Goal: Transaction & Acquisition: Subscribe to service/newsletter

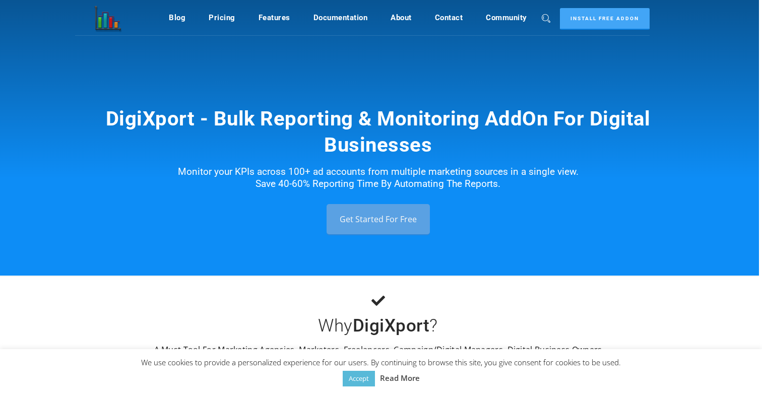
scroll to position [0, 3]
click at [405, 219] on link "Get Started For Free" at bounding box center [378, 219] width 103 height 30
click at [376, 220] on link "Get Started For Free" at bounding box center [378, 219] width 103 height 30
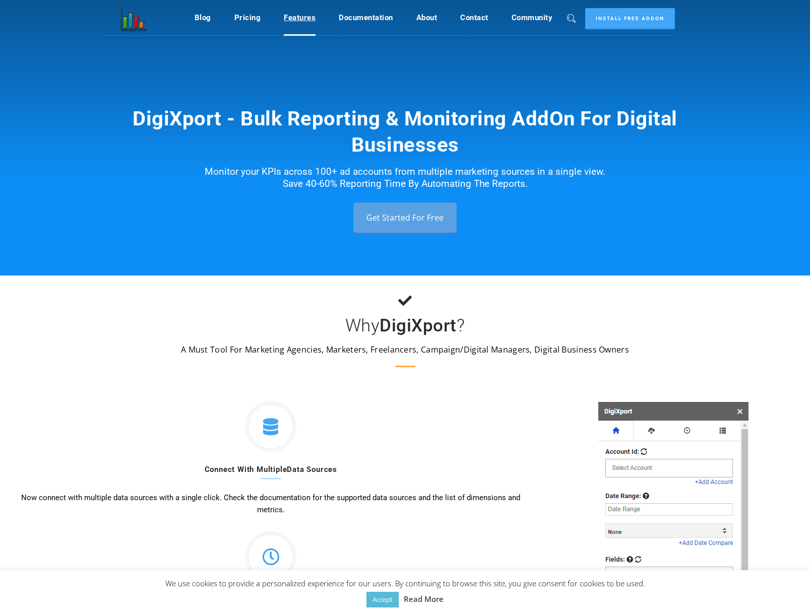
click at [304, 17] on link "Features" at bounding box center [300, 17] width 32 height 19
click at [387, 599] on link "Accept" at bounding box center [382, 600] width 32 height 16
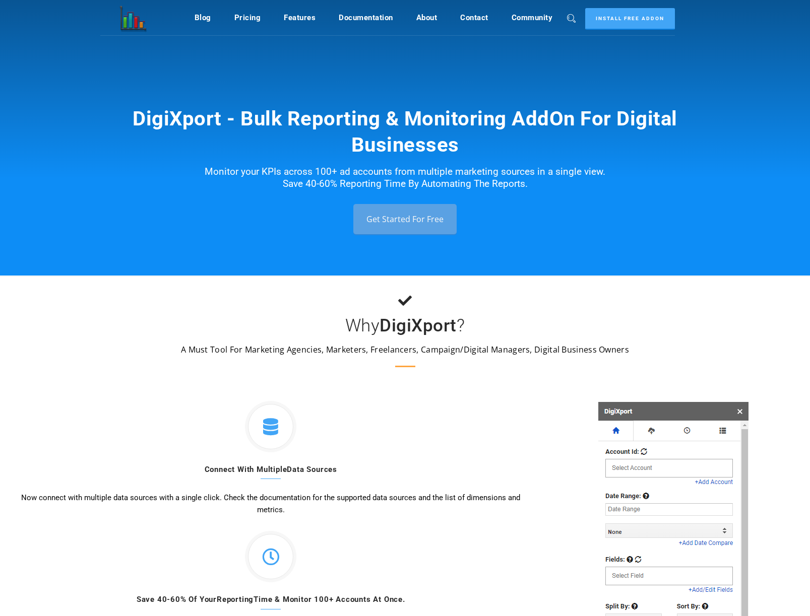
click at [435, 228] on link "Get Started For Free" at bounding box center [404, 219] width 103 height 30
click at [254, 14] on link "Pricing" at bounding box center [247, 17] width 27 height 19
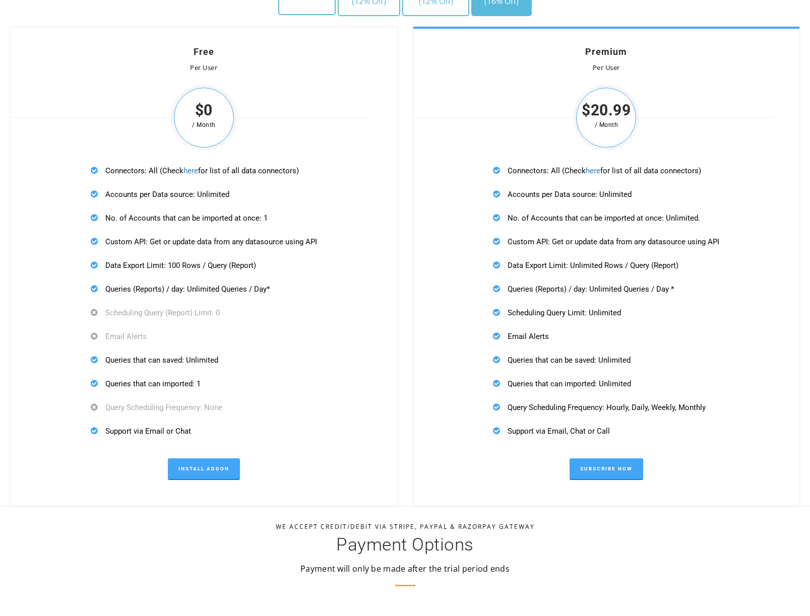
scroll to position [3052, 0]
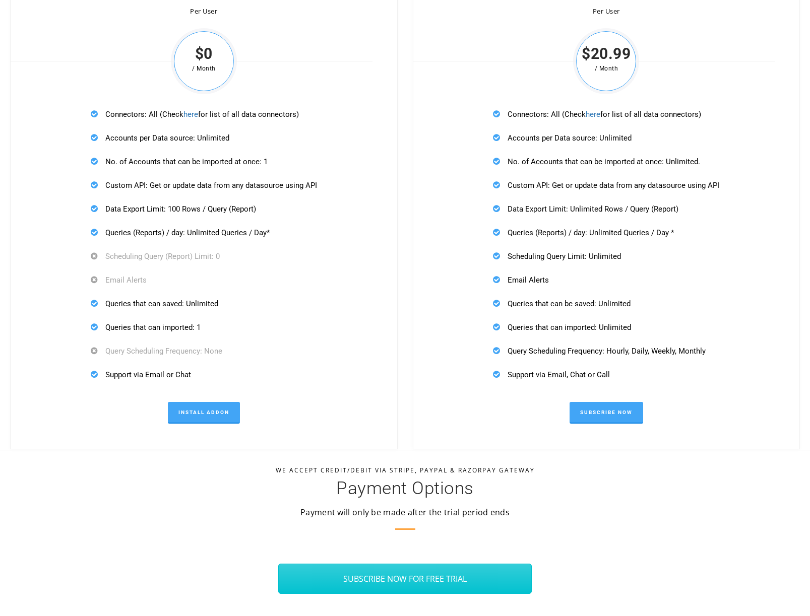
drag, startPoint x: 542, startPoint y: 280, endPoint x: 553, endPoint y: 235, distance: 46.2
click at [552, 229] on div "Connectors: All (Check here for list of all data connectors) Accounts per Data …" at bounding box center [606, 244] width 249 height 295
click at [554, 238] on p "Queries (Reports) / day: Unlimited Queries / Day *" at bounding box center [606, 232] width 226 height 13
drag, startPoint x: 528, startPoint y: 356, endPoint x: 619, endPoint y: 358, distance: 90.8
click at [619, 358] on div "Connectors: All (Check here for list of all data connectors) Accounts per Data …" at bounding box center [606, 244] width 249 height 295
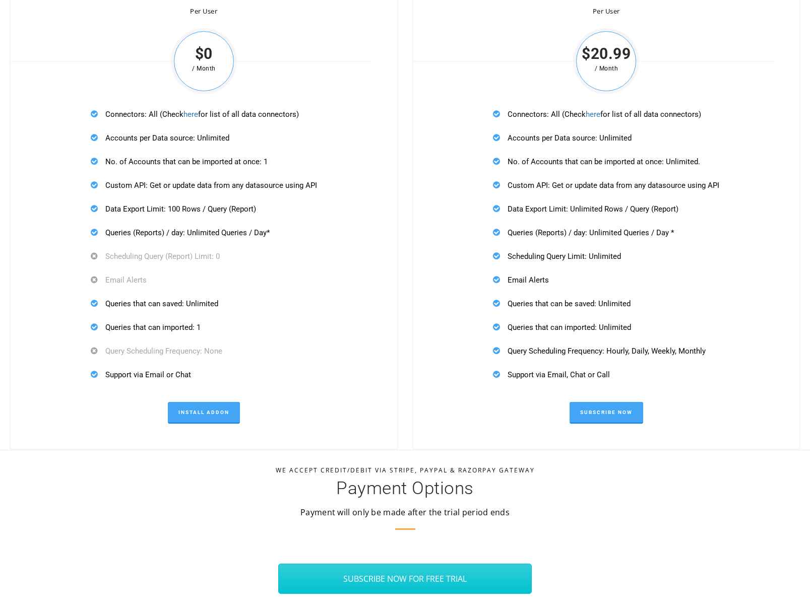
drag, startPoint x: 619, startPoint y: 357, endPoint x: 612, endPoint y: 355, distance: 6.4
click at [618, 357] on div "Connectors: All (Check here for list of all data connectors) Accounts per Data …" at bounding box center [606, 244] width 249 height 295
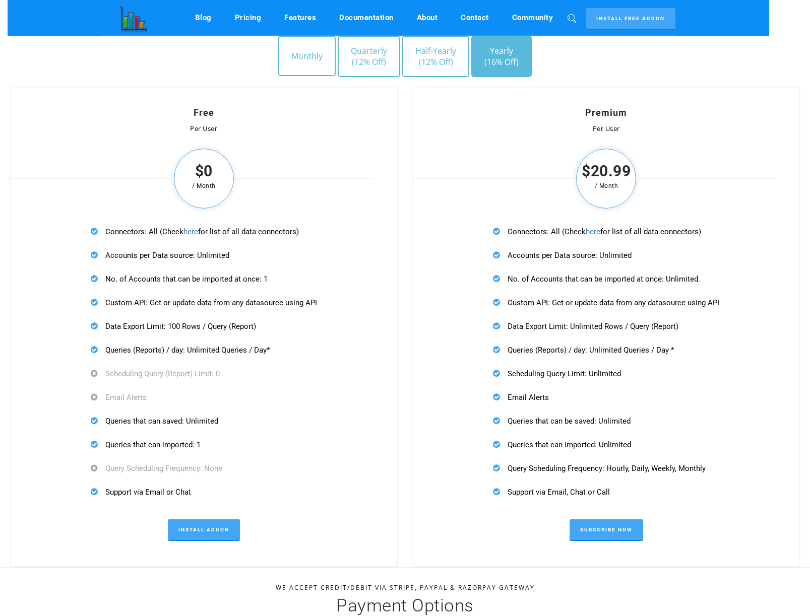
scroll to position [2668, 0]
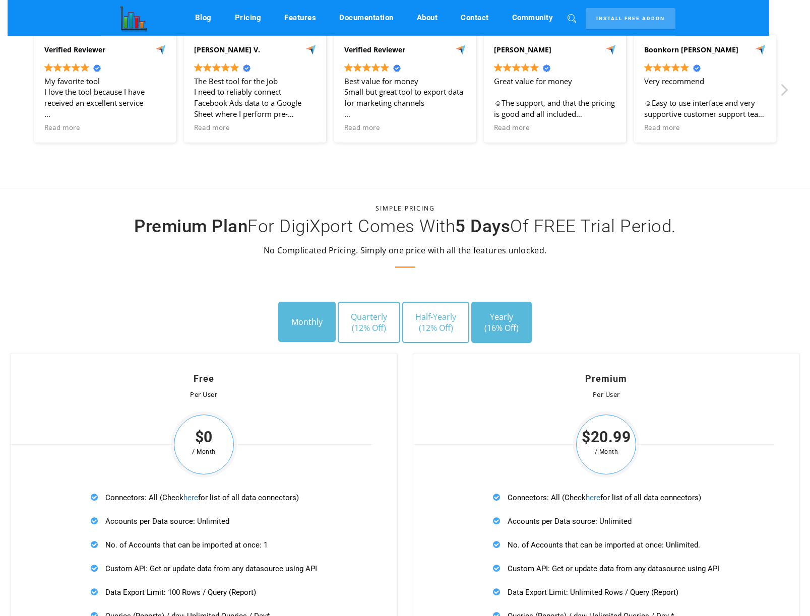
click at [300, 319] on button "Monthly" at bounding box center [306, 322] width 57 height 40
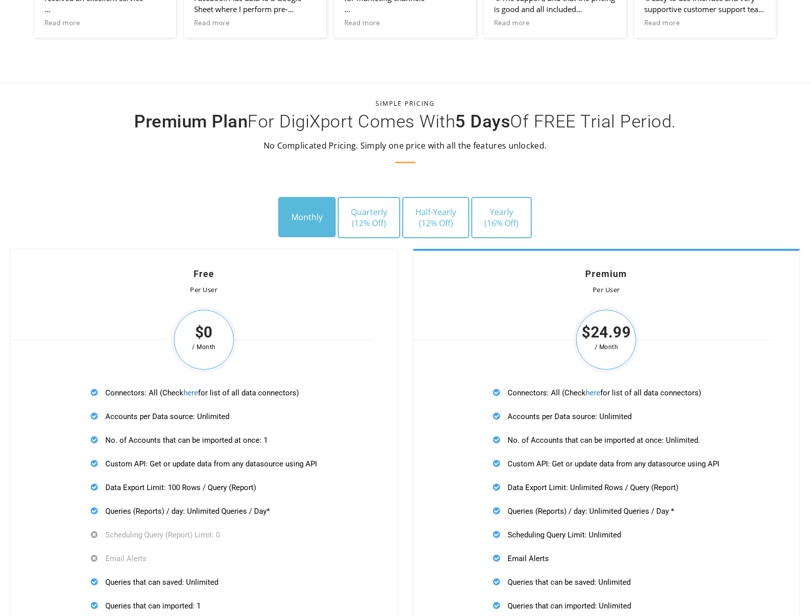
scroll to position [2880, 0]
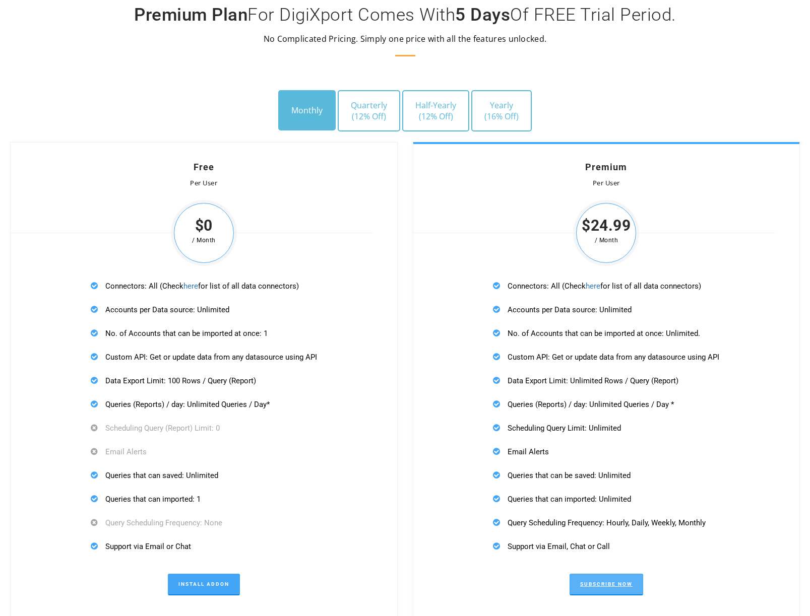
click at [621, 577] on link "Subscribe Now" at bounding box center [607, 585] width 74 height 22
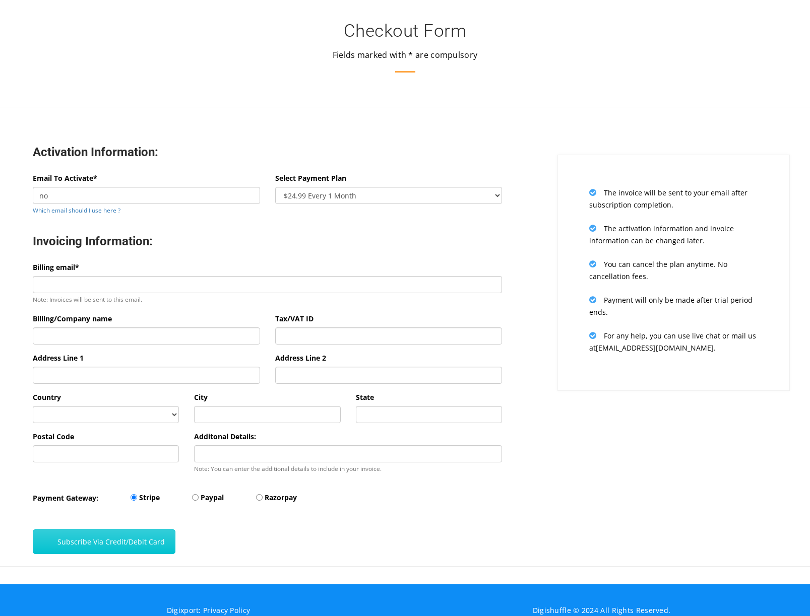
type input "n"
type input "[PERSON_NAME][EMAIL_ADDRESS][DOMAIN_NAME]"
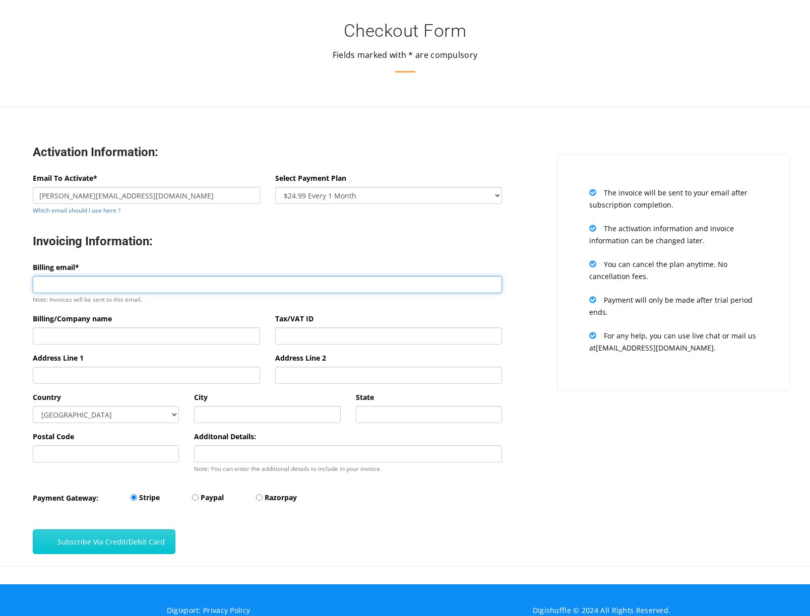
click at [141, 285] on input "Billing email*" at bounding box center [267, 284] width 469 height 17
type input "[PERSON_NAME][EMAIL_ADDRESS][DOMAIN_NAME]"
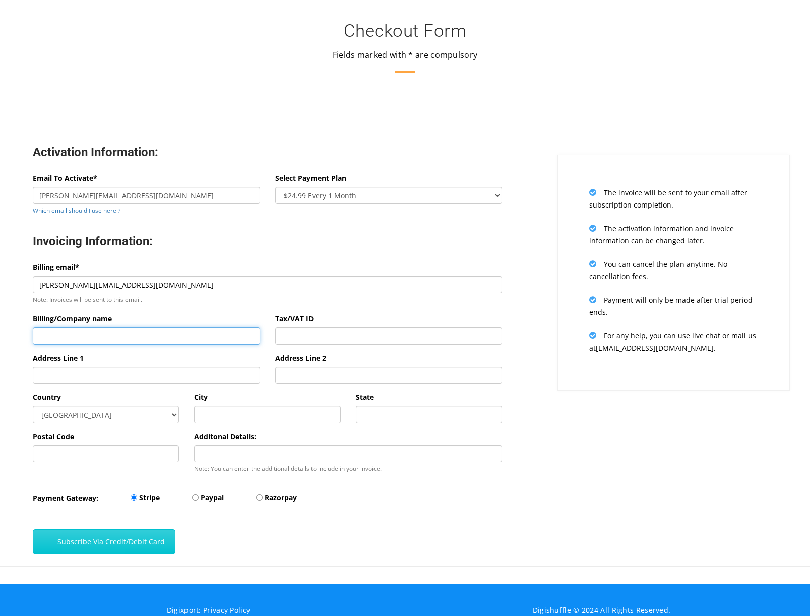
click at [159, 337] on input "Billing/Company name" at bounding box center [146, 336] width 227 height 17
type input "Viral Coach"
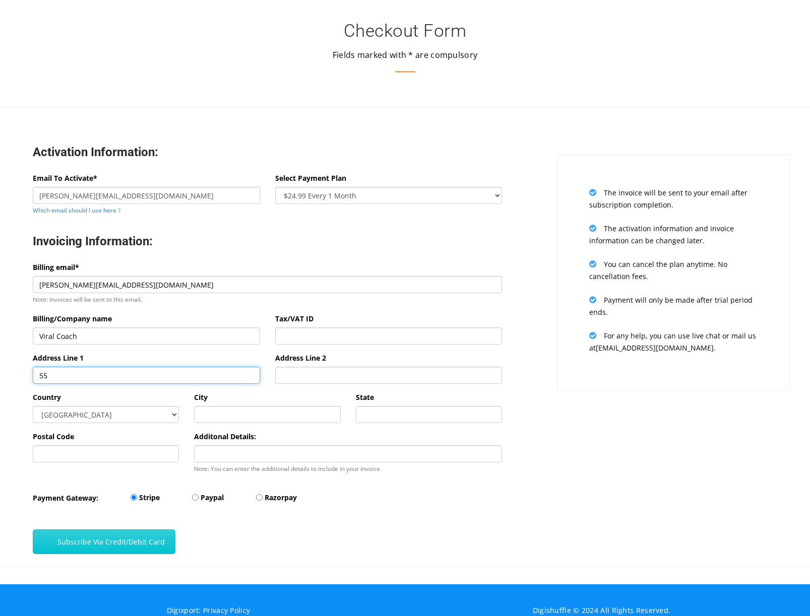
type input "5"
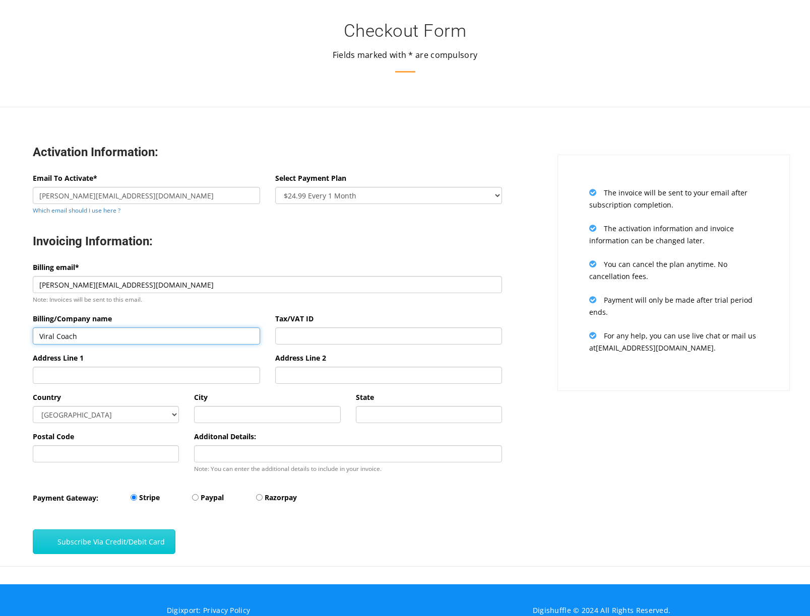
drag, startPoint x: 96, startPoint y: 334, endPoint x: 22, endPoint y: 335, distance: 74.6
click at [19, 335] on div "Activation Information: Email To Activate* [PERSON_NAME][EMAIL_ADDRESS][DOMAIN_…" at bounding box center [267, 346] width 550 height 442
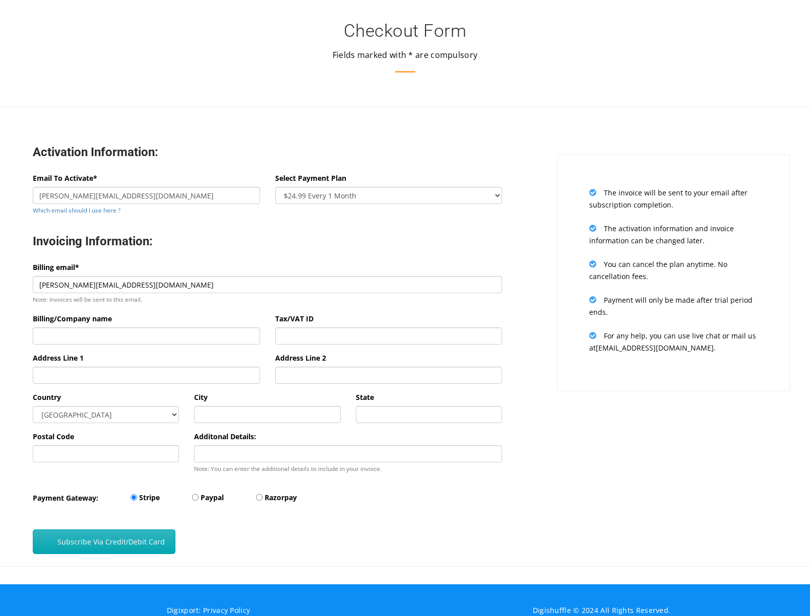
click at [94, 536] on button "Subscribe Via Credit/Debit Card" at bounding box center [104, 542] width 143 height 25
